Goal: Task Accomplishment & Management: Complete application form

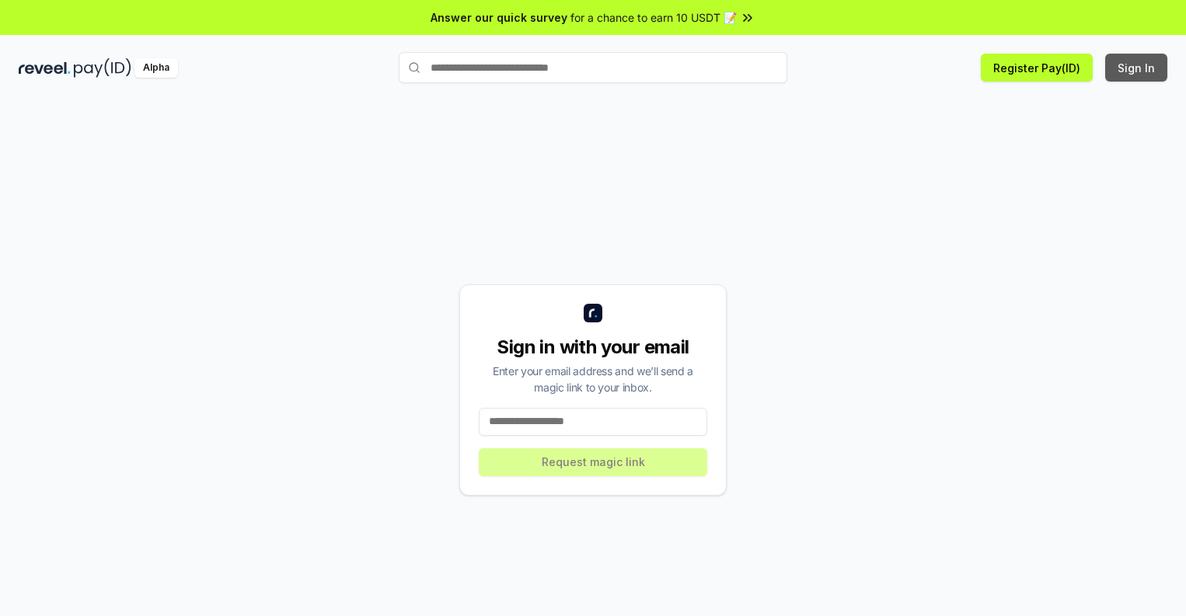
click at [1137, 68] on button "Sign In" at bounding box center [1136, 68] width 62 height 28
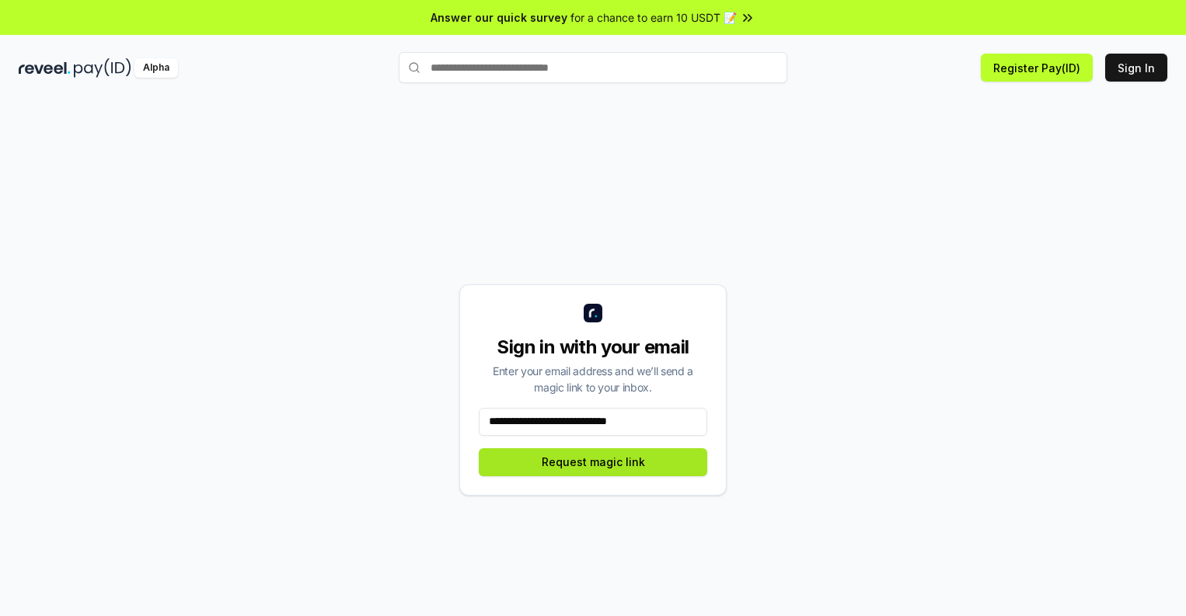
type input "**********"
click at [593, 462] on button "Request magic link" at bounding box center [593, 462] width 228 height 28
